Goal: Information Seeking & Learning: Learn about a topic

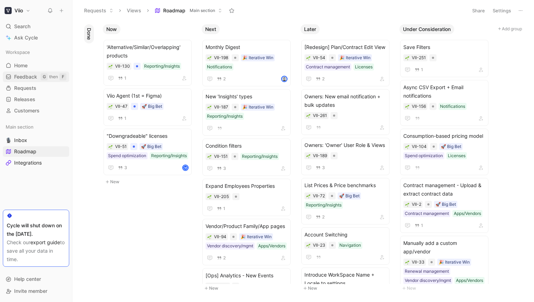
click at [27, 74] on span "Feedback" at bounding box center [25, 76] width 23 height 7
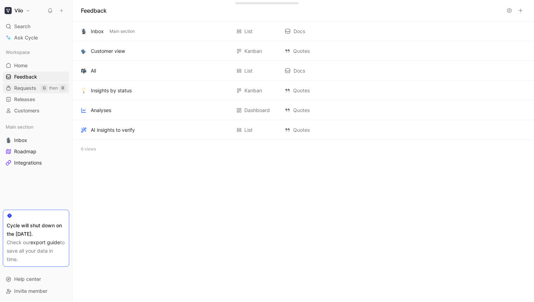
click at [26, 85] on span "Requests" at bounding box center [25, 88] width 22 height 7
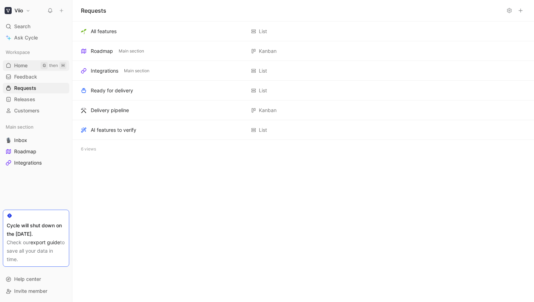
click at [33, 69] on link "Home G then H" at bounding box center [36, 65] width 66 height 11
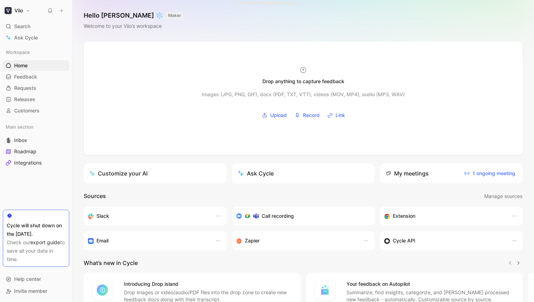
click at [62, 12] on icon at bounding box center [61, 10] width 5 height 5
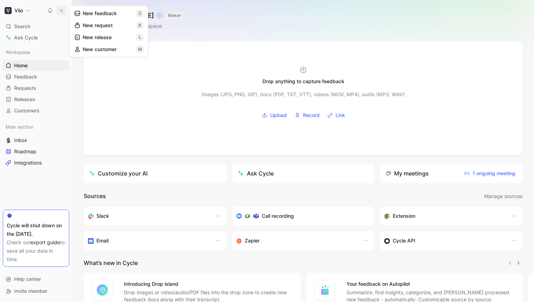
click at [95, 17] on button "New feedback c" at bounding box center [109, 13] width 76 height 12
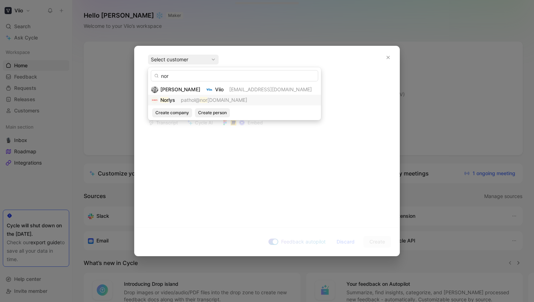
type input "nor"
click at [204, 102] on mark "nor" at bounding box center [203, 100] width 7 height 6
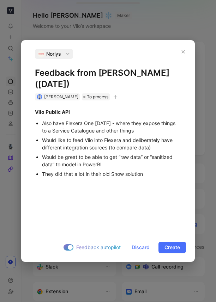
click at [42, 173] on li "They did that a lot in their old Snow solution" at bounding box center [111, 174] width 139 height 10
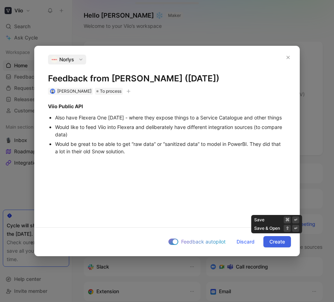
click at [274, 243] on span "Create" at bounding box center [277, 242] width 16 height 8
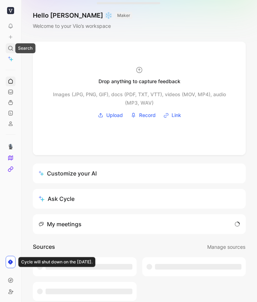
click at [12, 49] on use at bounding box center [10, 48] width 4 height 4
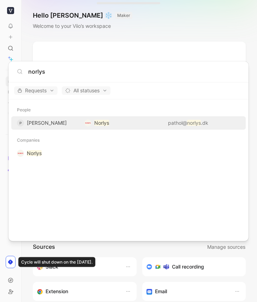
type input "norlys"
click at [56, 128] on div "P [PERSON_NAME] Norlys pathol@ norlys .dk" at bounding box center [128, 123] width 230 height 13
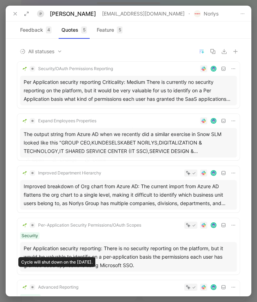
click at [88, 171] on span "Improved Department Hierarchy" at bounding box center [69, 173] width 63 height 6
click at [102, 194] on div "Improved breakdown of Org chart from Azure AD: The current import from Azure AD…" at bounding box center [129, 194] width 210 height 25
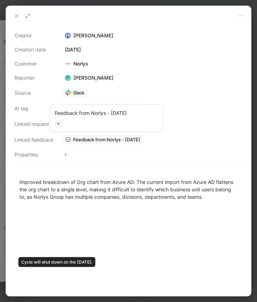
click at [98, 140] on span "Feedback from Norlys - [DATE]" at bounding box center [106, 140] width 67 height 6
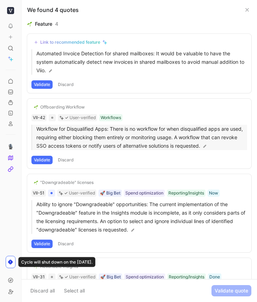
click at [96, 134] on p "Workflow for Disqualified Apps: There is no workflow for when disqualified apps…" at bounding box center [141, 137] width 211 height 25
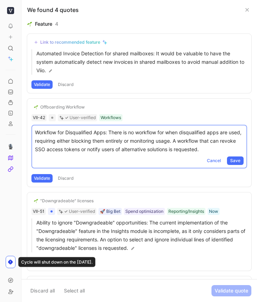
click at [96, 134] on p "Workflow for Disqualified Apps: There is no workflow for when disqualified apps…" at bounding box center [139, 140] width 209 height 25
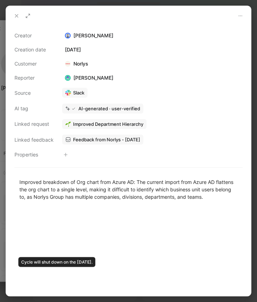
click at [79, 62] on div "Norlys" at bounding box center [76, 64] width 29 height 8
click at [18, 15] on icon at bounding box center [17, 16] width 6 height 6
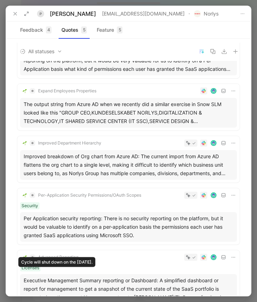
scroll to position [63, 0]
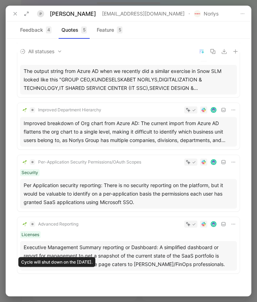
click at [90, 199] on div "Per Application security reporting: There is no security reporting on the platf…" at bounding box center [129, 193] width 210 height 25
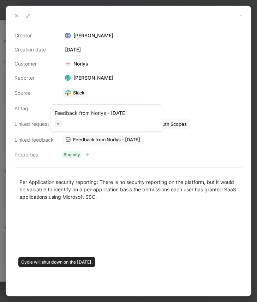
click at [84, 112] on div "Feedback from Norlys - [DATE]" at bounding box center [107, 113] width 104 height 8
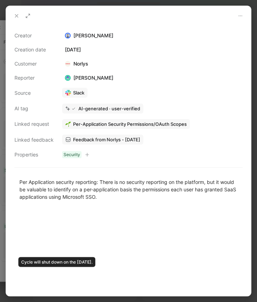
click at [16, 16] on use at bounding box center [16, 15] width 3 height 3
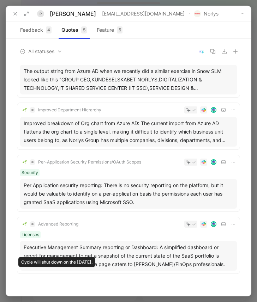
click at [46, 194] on div "Per Application security reporting: There is no security reporting on the platf…" at bounding box center [129, 193] width 210 height 25
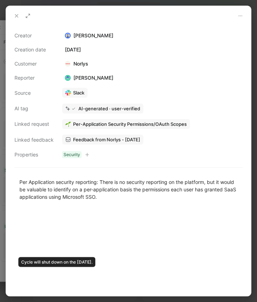
click at [17, 14] on icon at bounding box center [17, 16] width 6 height 6
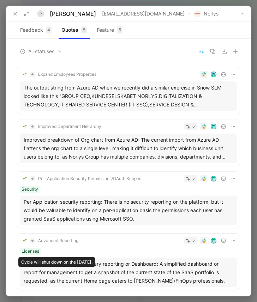
scroll to position [43, 0]
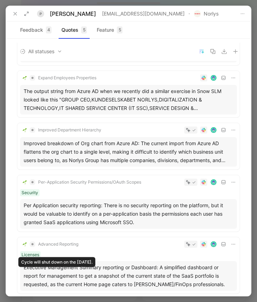
click at [132, 104] on div "The output string from Azure AD when we recently did a similar exercise in Snow…" at bounding box center [129, 99] width 210 height 25
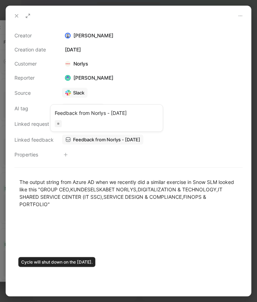
click at [109, 141] on span "Feedback from Norlys - [DATE]" at bounding box center [106, 140] width 67 height 6
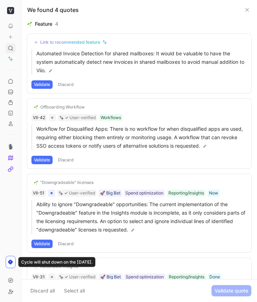
click at [9, 48] on icon at bounding box center [11, 49] width 6 height 6
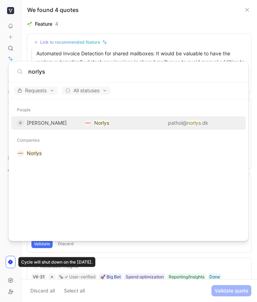
type input "norlys"
click at [66, 125] on div "P [PERSON_NAME]" at bounding box center [48, 123] width 62 height 8
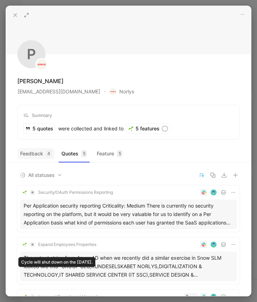
click at [27, 154] on button "Feedback 4" at bounding box center [35, 153] width 37 height 11
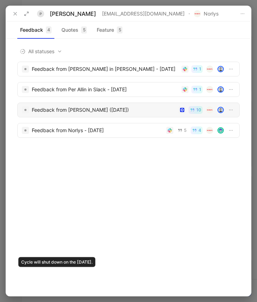
click at [88, 109] on div "Feedback from [PERSON_NAME] ([DATE])" at bounding box center [104, 110] width 144 height 8
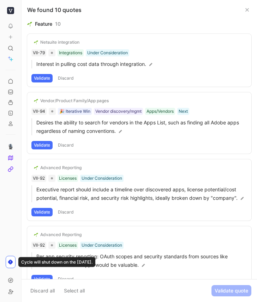
click at [246, 11] on icon at bounding box center [247, 10] width 6 height 6
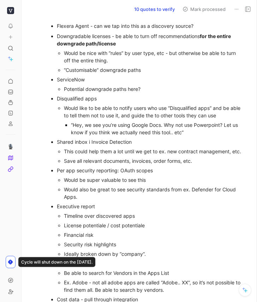
scroll to position [147, 0]
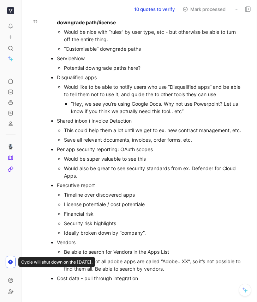
click at [200, 115] on div "“Hey, we see you’re using Google Docs. Why not use Powerpoint? Let us know if y…" at bounding box center [157, 107] width 173 height 15
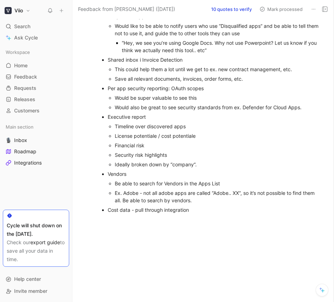
scroll to position [0, 0]
